Goal: Transaction & Acquisition: Purchase product/service

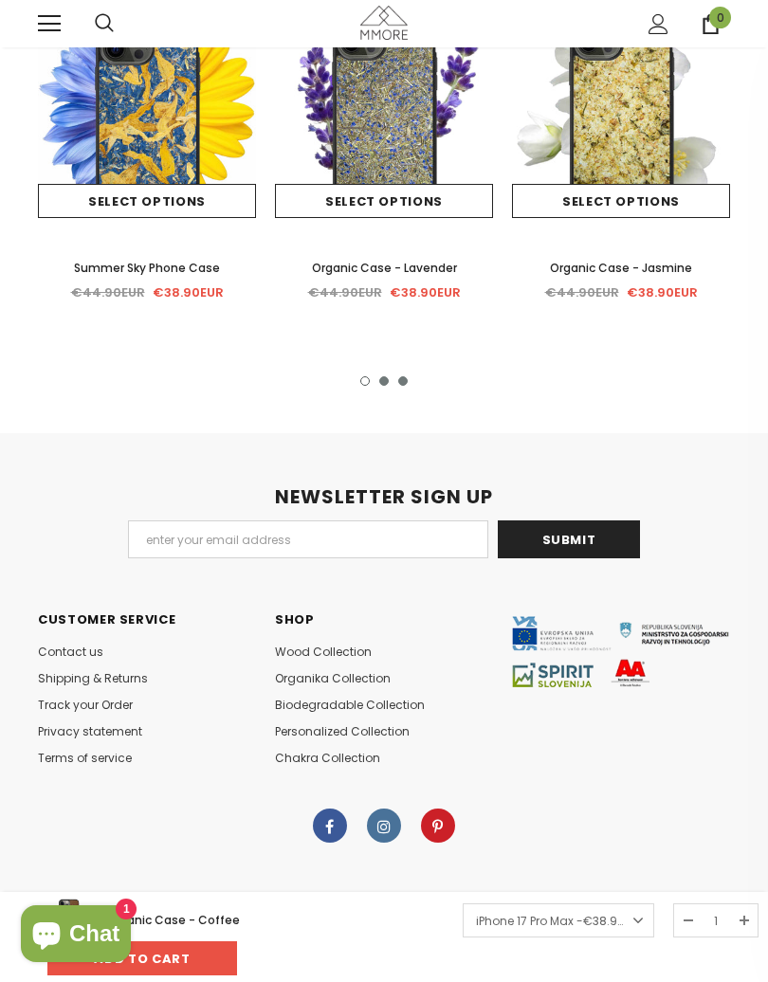
scroll to position [4237, 0]
